Goal: Task Accomplishment & Management: Manage account settings

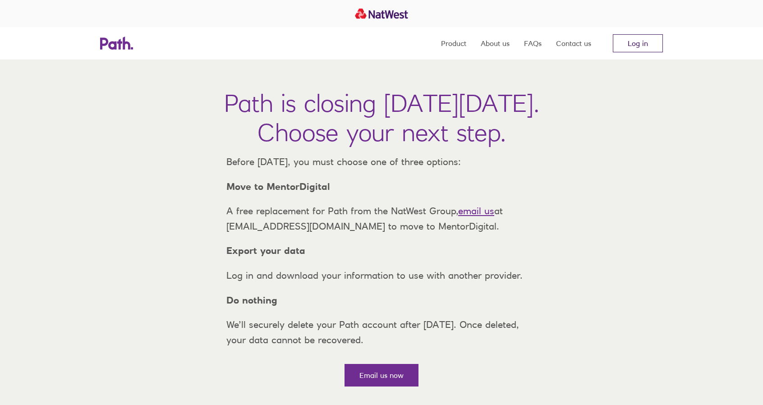
click at [642, 44] on link "Log in" at bounding box center [638, 43] width 50 height 18
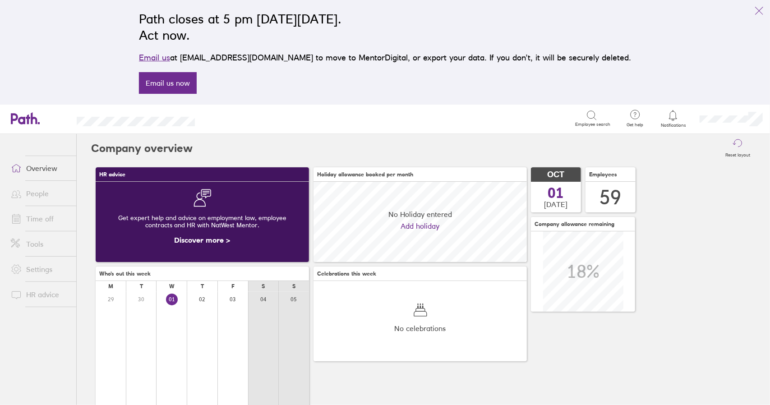
scroll to position [80, 213]
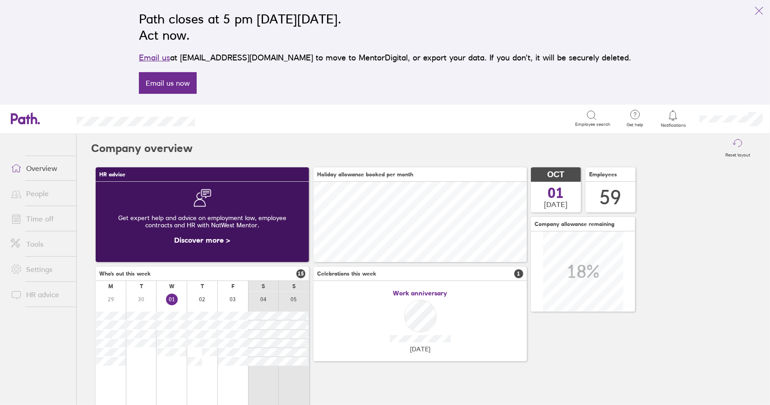
click at [42, 221] on link "Time off" at bounding box center [40, 219] width 73 height 18
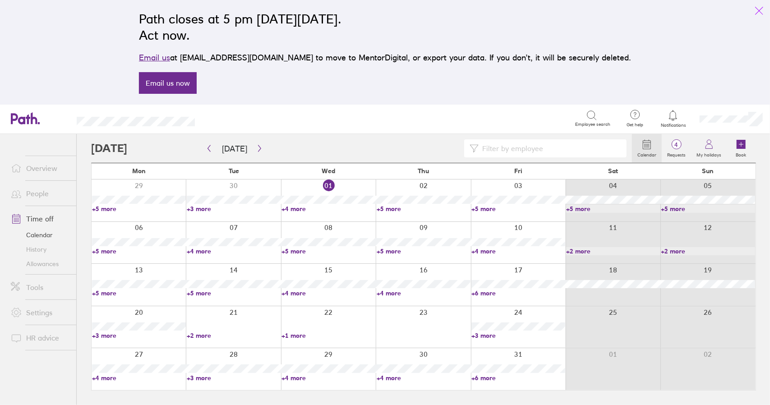
click at [762, 7] on icon "link" at bounding box center [759, 10] width 11 height 11
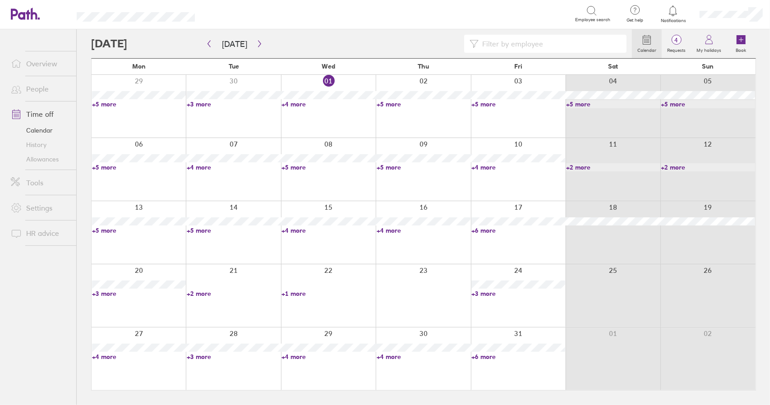
click at [295, 104] on link "+4 more" at bounding box center [329, 104] width 94 height 8
click at [296, 104] on link "+4 more" at bounding box center [329, 104] width 94 height 8
click at [392, 104] on link "+5 more" at bounding box center [424, 104] width 94 height 8
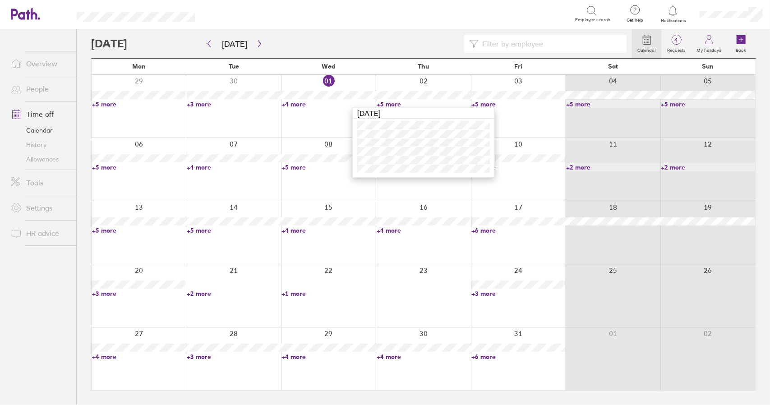
click at [392, 104] on link "+5 more" at bounding box center [424, 104] width 94 height 8
click at [298, 105] on link "+4 more" at bounding box center [329, 104] width 94 height 8
click at [103, 168] on link "+5 more" at bounding box center [139, 167] width 94 height 8
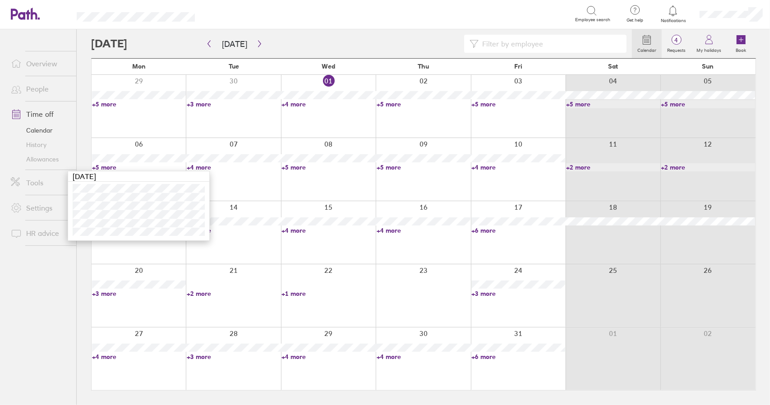
click at [108, 166] on link "+5 more" at bounding box center [139, 167] width 94 height 8
click at [197, 166] on link "+4 more" at bounding box center [234, 167] width 94 height 8
click at [205, 166] on link "+4 more" at bounding box center [234, 167] width 94 height 8
click at [292, 168] on link "+5 more" at bounding box center [329, 167] width 94 height 8
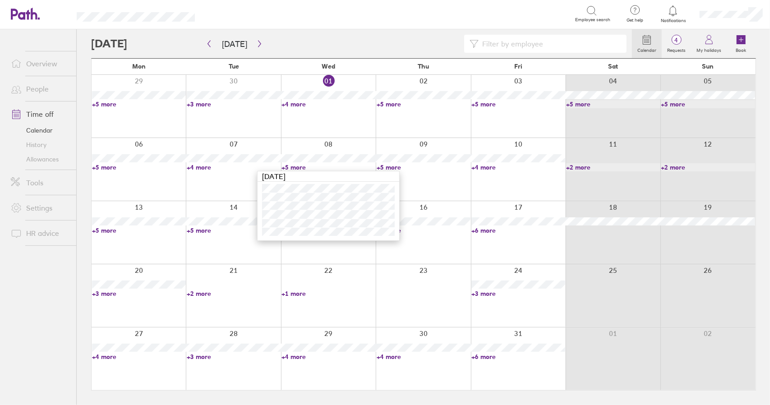
click at [296, 166] on link "+5 more" at bounding box center [329, 167] width 94 height 8
click at [390, 164] on link "+5 more" at bounding box center [424, 167] width 94 height 8
click at [393, 166] on link "+5 more" at bounding box center [424, 167] width 94 height 8
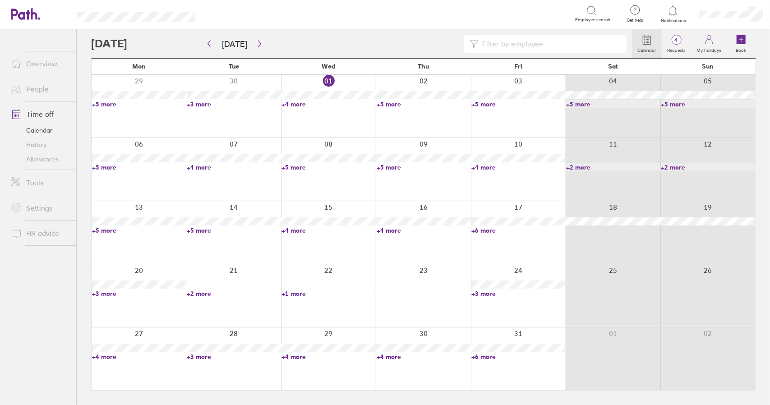
click at [489, 168] on link "+4 more" at bounding box center [518, 167] width 94 height 8
click at [487, 166] on link "+4 more" at bounding box center [518, 167] width 94 height 8
click at [393, 166] on link "+5 more" at bounding box center [424, 167] width 94 height 8
click at [392, 166] on link "+5 more" at bounding box center [424, 167] width 94 height 8
click at [484, 166] on link "+4 more" at bounding box center [518, 167] width 94 height 8
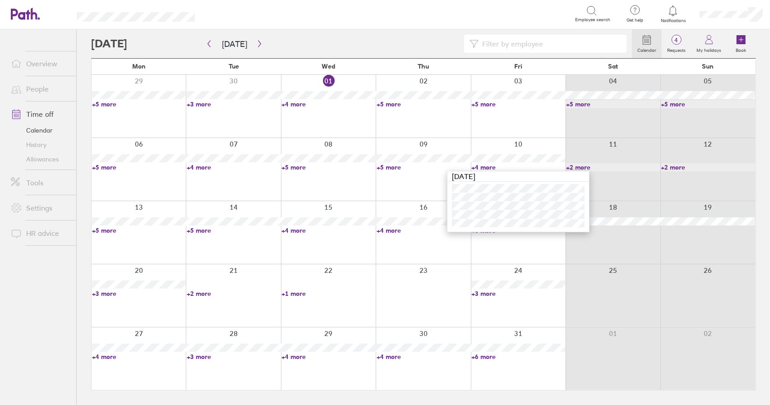
click at [484, 166] on link "+4 more" at bounding box center [518, 167] width 94 height 8
click at [203, 166] on link "+4 more" at bounding box center [234, 167] width 94 height 8
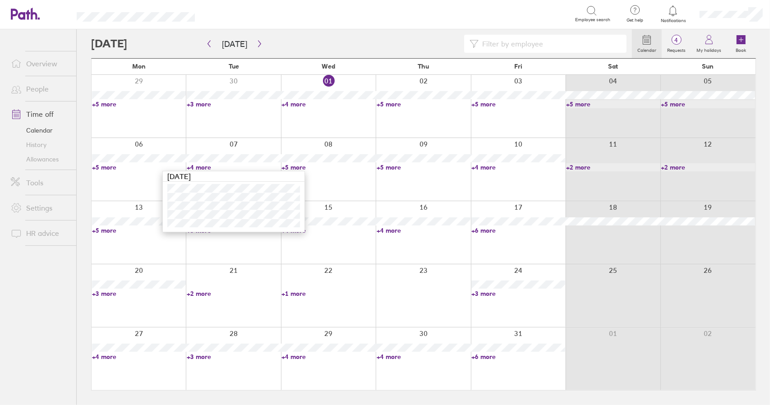
click at [203, 166] on link "+4 more" at bounding box center [234, 167] width 94 height 8
click at [107, 169] on link "+5 more" at bounding box center [139, 167] width 94 height 8
click at [203, 165] on link "+4 more" at bounding box center [234, 167] width 94 height 8
click at [206, 166] on link "+4 more" at bounding box center [234, 167] width 94 height 8
click at [298, 169] on link "+5 more" at bounding box center [329, 167] width 94 height 8
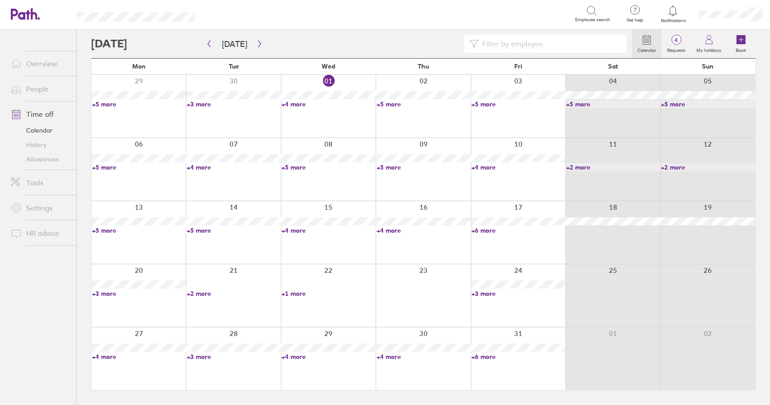
click at [298, 169] on link "+5 more" at bounding box center [329, 167] width 94 height 8
click at [390, 166] on link "+5 more" at bounding box center [424, 167] width 94 height 8
click at [390, 164] on link "+5 more" at bounding box center [424, 167] width 94 height 8
click at [484, 166] on link "+4 more" at bounding box center [518, 167] width 94 height 8
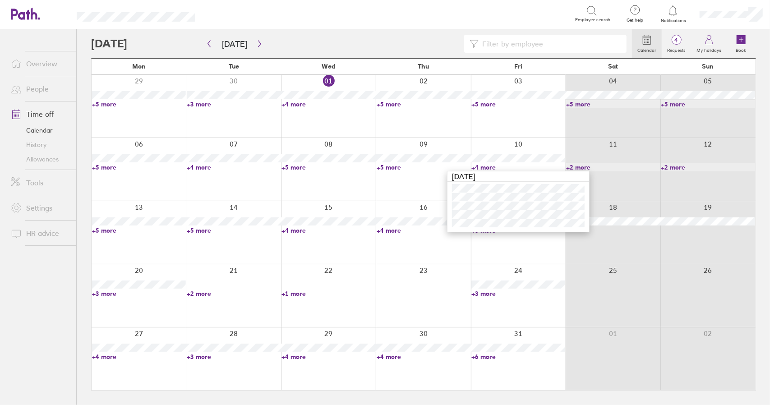
click at [484, 166] on link "+4 more" at bounding box center [518, 167] width 94 height 8
click at [391, 167] on link "+5 more" at bounding box center [424, 167] width 94 height 8
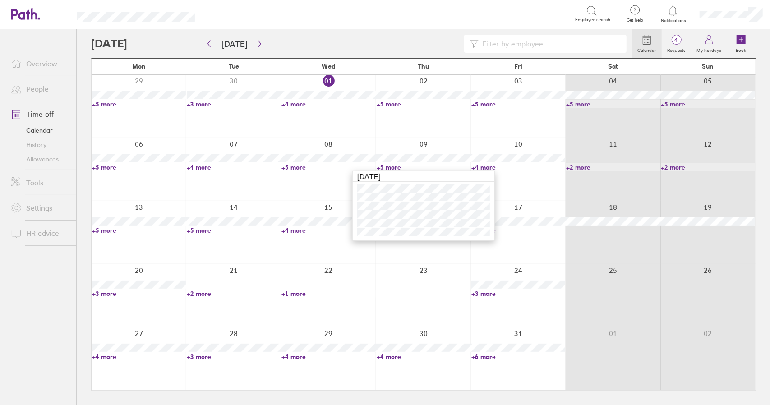
click at [291, 171] on div at bounding box center [328, 169] width 95 height 63
click at [292, 168] on link "+5 more" at bounding box center [329, 167] width 94 height 8
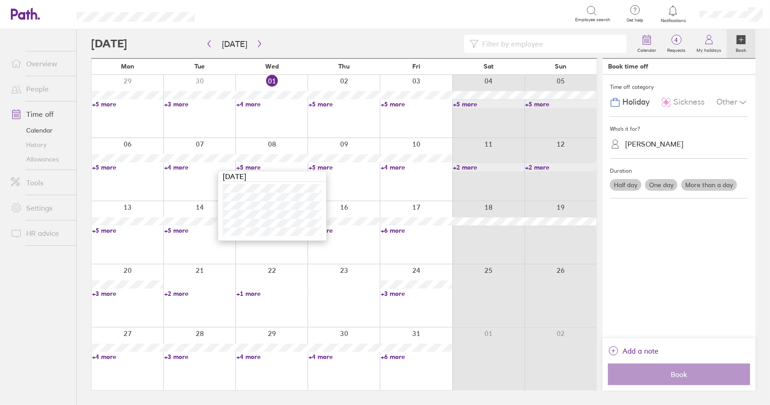
click at [260, 168] on link "+5 more" at bounding box center [271, 167] width 71 height 8
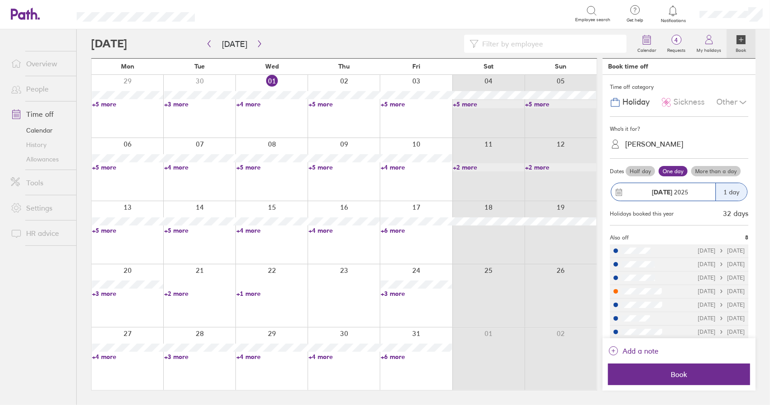
click at [326, 166] on link "+5 more" at bounding box center [344, 167] width 71 height 8
click at [318, 166] on link "+5 more" at bounding box center [344, 167] width 71 height 8
click at [109, 168] on link "+5 more" at bounding box center [127, 167] width 71 height 8
click at [100, 167] on link "+5 more" at bounding box center [127, 167] width 71 height 8
click at [177, 168] on link "+4 more" at bounding box center [199, 167] width 71 height 8
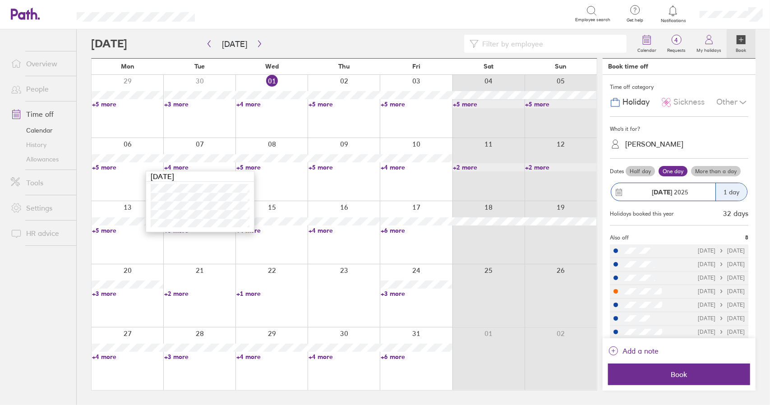
click at [177, 168] on link "+4 more" at bounding box center [199, 167] width 71 height 8
click at [325, 166] on link "+5 more" at bounding box center [344, 167] width 71 height 8
click at [394, 167] on link "+4 more" at bounding box center [416, 167] width 71 height 8
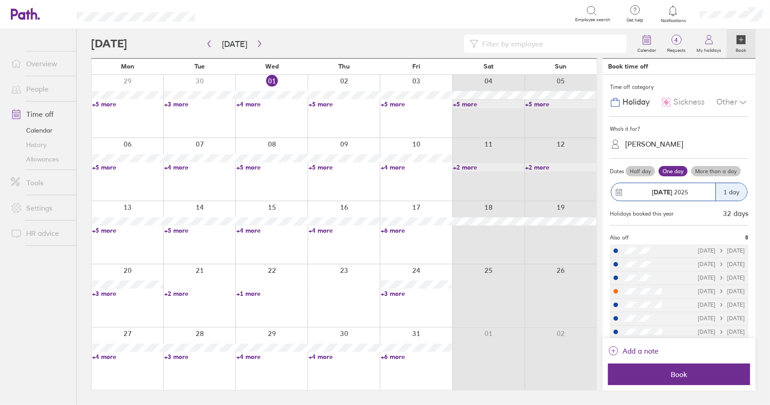
click at [40, 111] on link "Time off" at bounding box center [40, 114] width 73 height 18
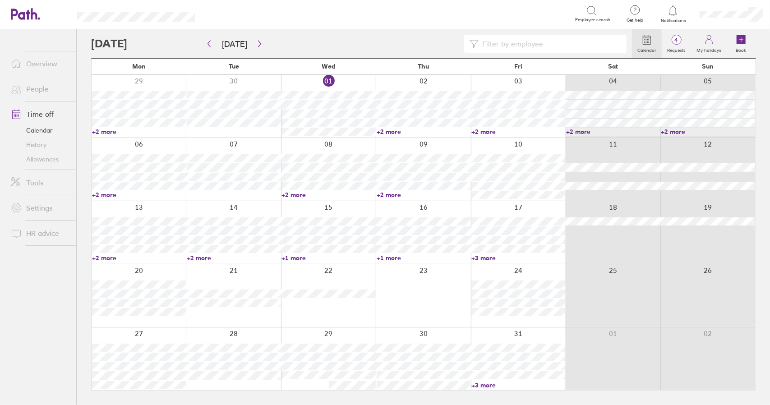
click at [506, 45] on input at bounding box center [550, 43] width 143 height 17
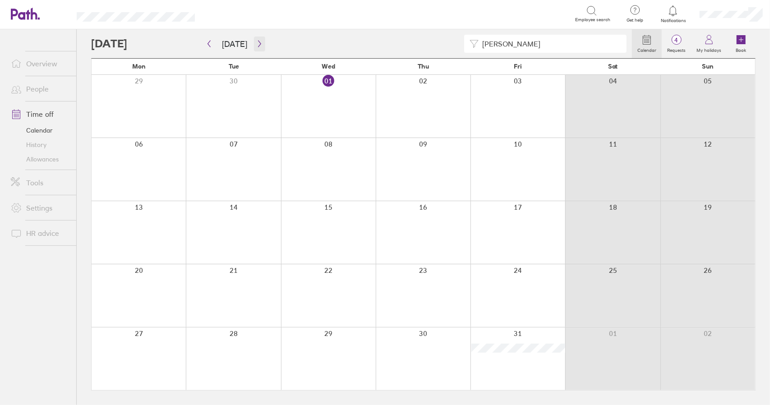
type input "[PERSON_NAME]"
click at [259, 45] on icon "button" at bounding box center [259, 43] width 7 height 7
click at [259, 44] on icon "button" at bounding box center [259, 43] width 7 height 7
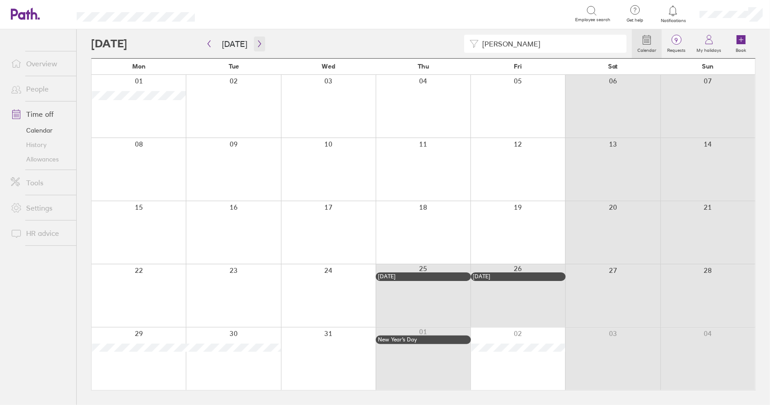
click at [256, 41] on icon "button" at bounding box center [259, 43] width 7 height 7
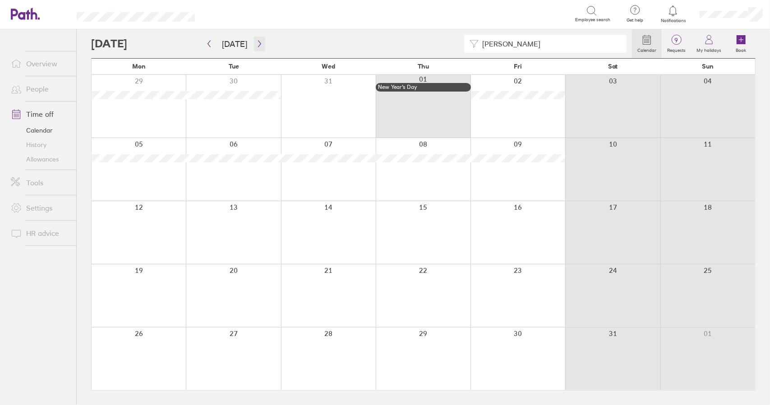
click at [258, 43] on icon "button" at bounding box center [259, 44] width 3 height 7
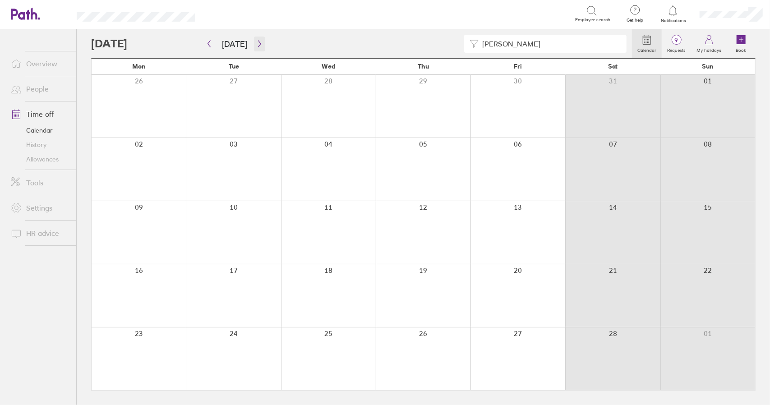
click at [260, 44] on button "button" at bounding box center [259, 44] width 11 height 15
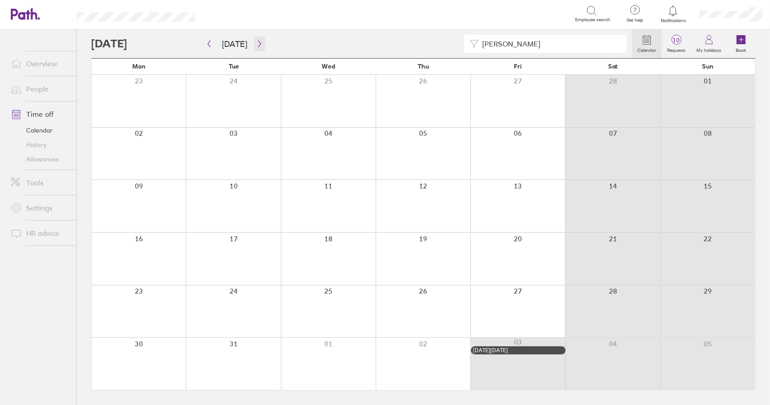
click at [260, 44] on button "button" at bounding box center [259, 44] width 11 height 15
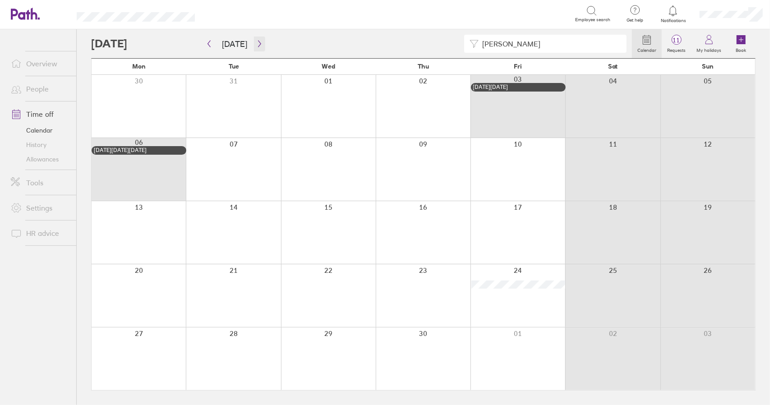
click at [256, 46] on icon "button" at bounding box center [259, 43] width 7 height 7
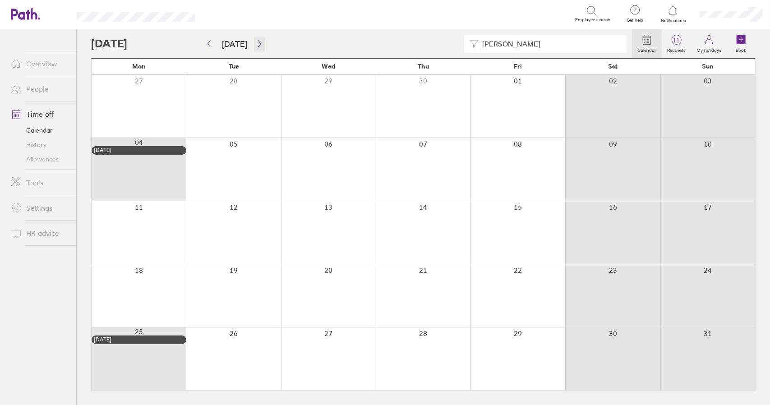
click at [256, 46] on icon "button" at bounding box center [259, 43] width 7 height 7
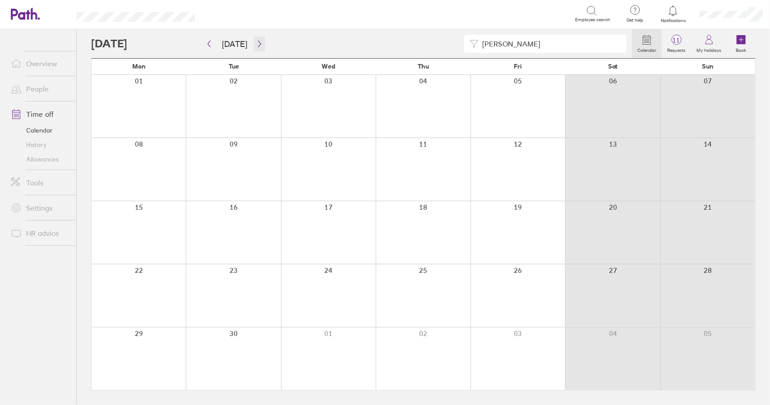
click at [256, 46] on icon "button" at bounding box center [259, 43] width 7 height 7
click at [48, 112] on link "Time off" at bounding box center [40, 114] width 73 height 18
